Goal: Information Seeking & Learning: Learn about a topic

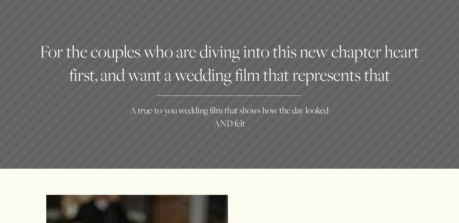
scroll to position [2874, 0]
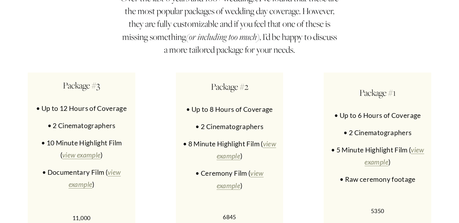
click at [165, 47] on div "Base Packages Over the last 6 years and 100+ weddings, I’ve found that these ar…" at bounding box center [229, 104] width 459 height 304
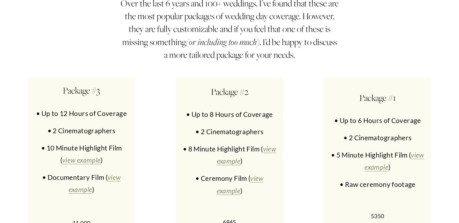
scroll to position [2870, 0]
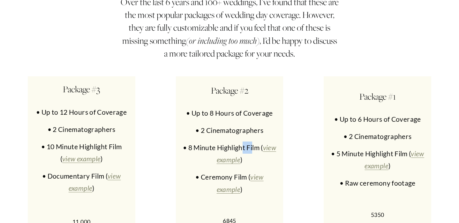
drag, startPoint x: 253, startPoint y: 102, endPoint x: 242, endPoint y: 102, distance: 11.2
click at [242, 141] on p "• 8 Minute Highlight Film ( view example )" at bounding box center [229, 153] width 95 height 24
click at [244, 141] on p "• 8 Minute Highlight Film ( view example )" at bounding box center [229, 153] width 95 height 24
click at [215, 141] on p "• 8 Minute Highlight Film ( view example )" at bounding box center [229, 153] width 95 height 24
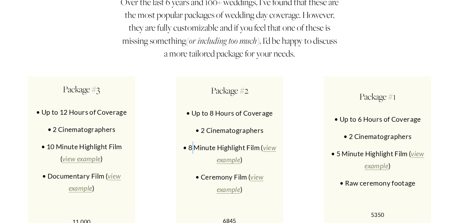
click at [192, 141] on p "• 8 Minute Highlight Film ( view example )" at bounding box center [229, 153] width 95 height 24
click at [193, 141] on p "• 8 Minute Highlight Film ( view example )" at bounding box center [229, 153] width 95 height 24
click at [192, 141] on p "• 8 Minute Highlight Film ( view example )" at bounding box center [229, 153] width 95 height 24
click at [193, 141] on p "• 8 Minute Highlight Film ( view example )" at bounding box center [229, 153] width 95 height 24
click at [191, 141] on p "• 8 Minute Highlight Film ( view example )" at bounding box center [229, 153] width 95 height 24
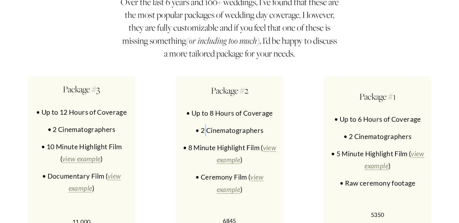
click at [205, 124] on p "• 2 Cinematographers" at bounding box center [229, 130] width 95 height 12
click at [246, 124] on p "• 2 Cinematographers" at bounding box center [229, 130] width 95 height 12
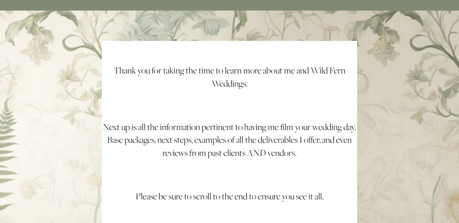
scroll to position [2520, 0]
